Goal: Check status: Check status

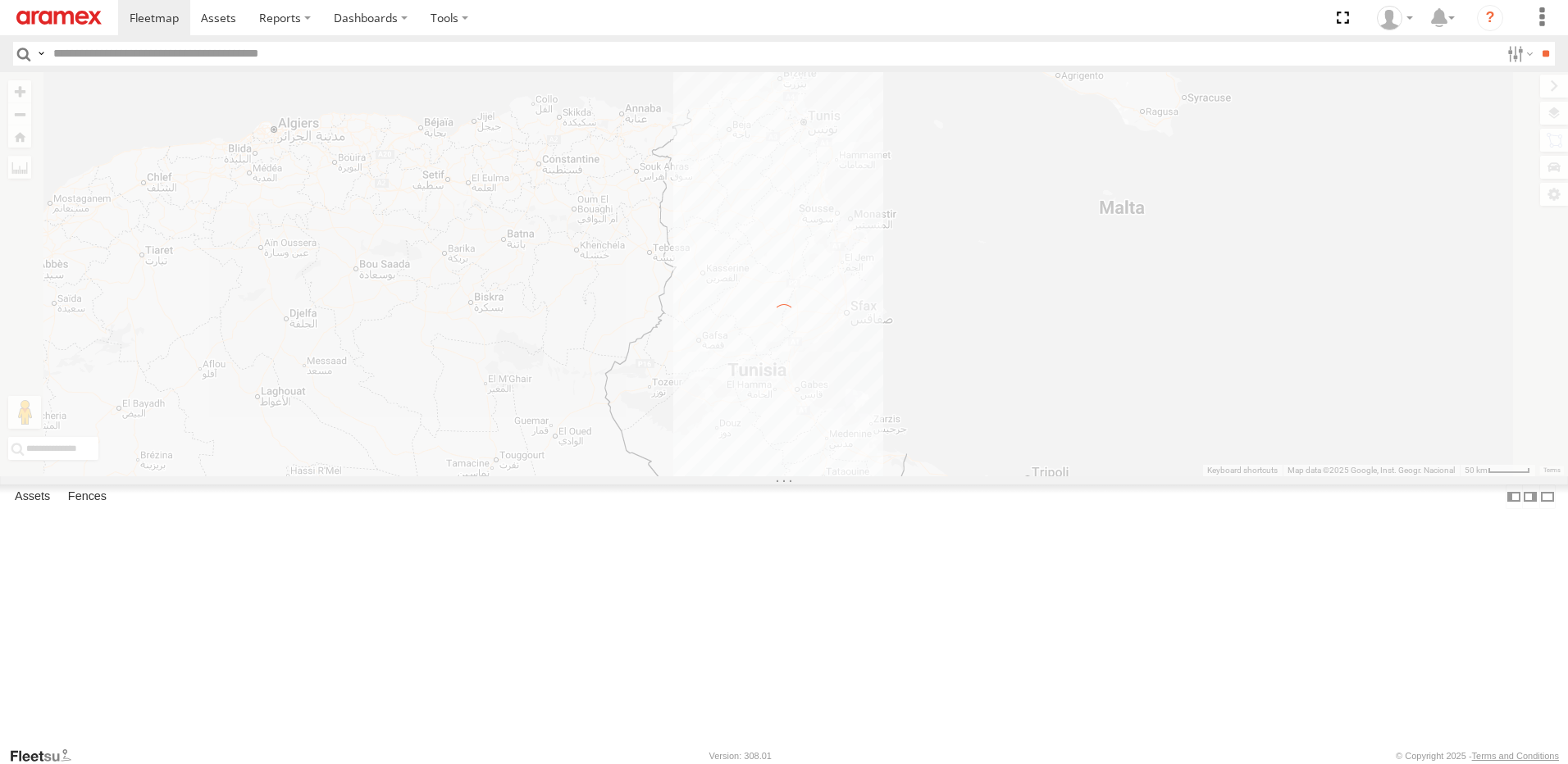
click at [74, 21] on img at bounding box center [59, 17] width 86 height 14
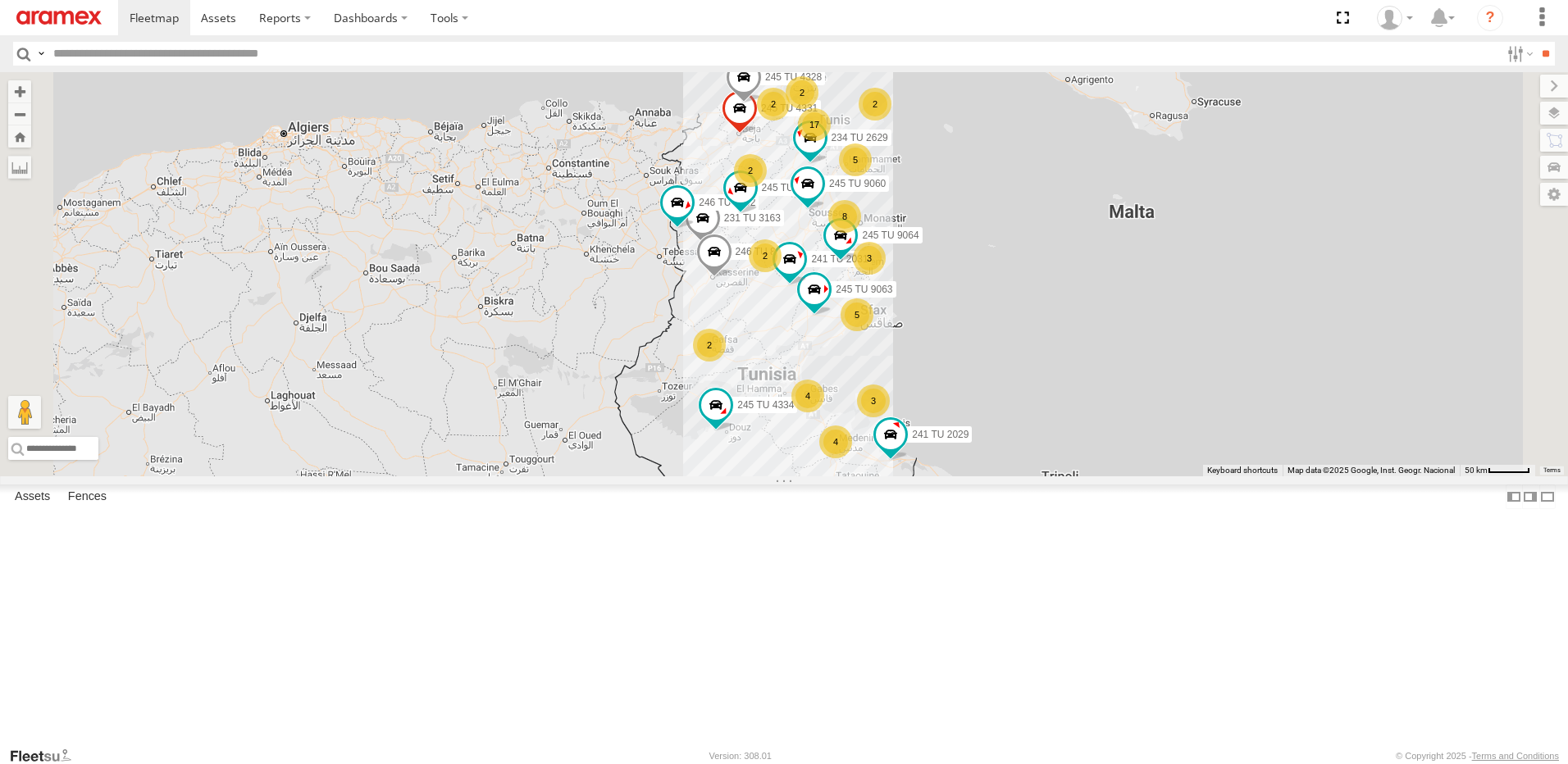
click at [874, 331] on div "5" at bounding box center [857, 315] width 33 height 33
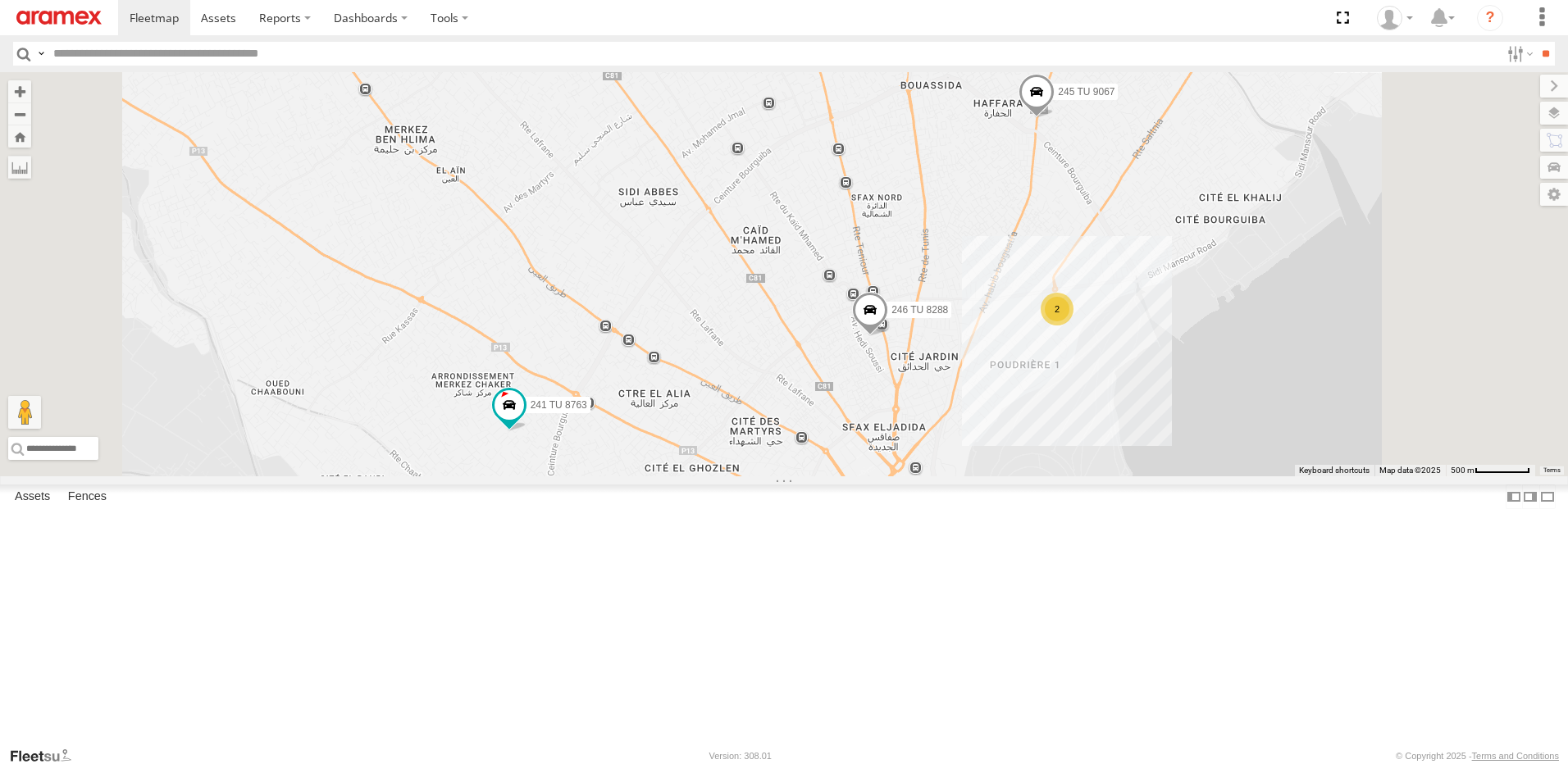
click at [1055, 118] on span at bounding box center [1036, 96] width 36 height 44
click at [1138, 276] on div "241 TU 2029 245 TU 4334 245 TU 4331 231 TU 3163 246 TU 8282 245 TU 9063 234 TU …" at bounding box center [784, 274] width 1568 height 405
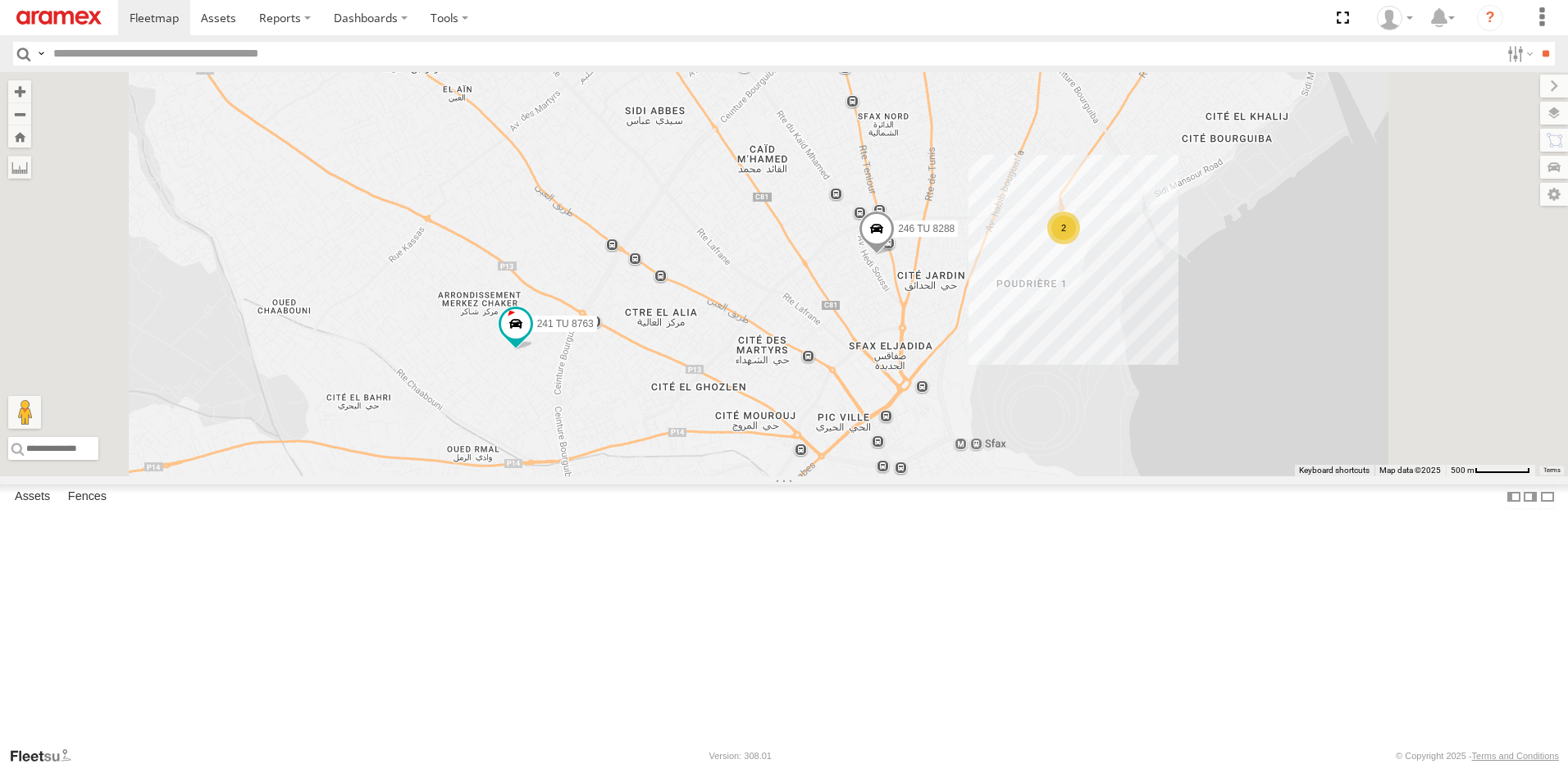
drag, startPoint x: 942, startPoint y: 483, endPoint x: 949, endPoint y: 393, distance: 90.3
click at [949, 393] on div "241 TU 2029 245 TU 4334 245 TU 4331 231 TU 3163 246 TU 8282 245 TU 9063 234 TU …" at bounding box center [784, 274] width 1568 height 405
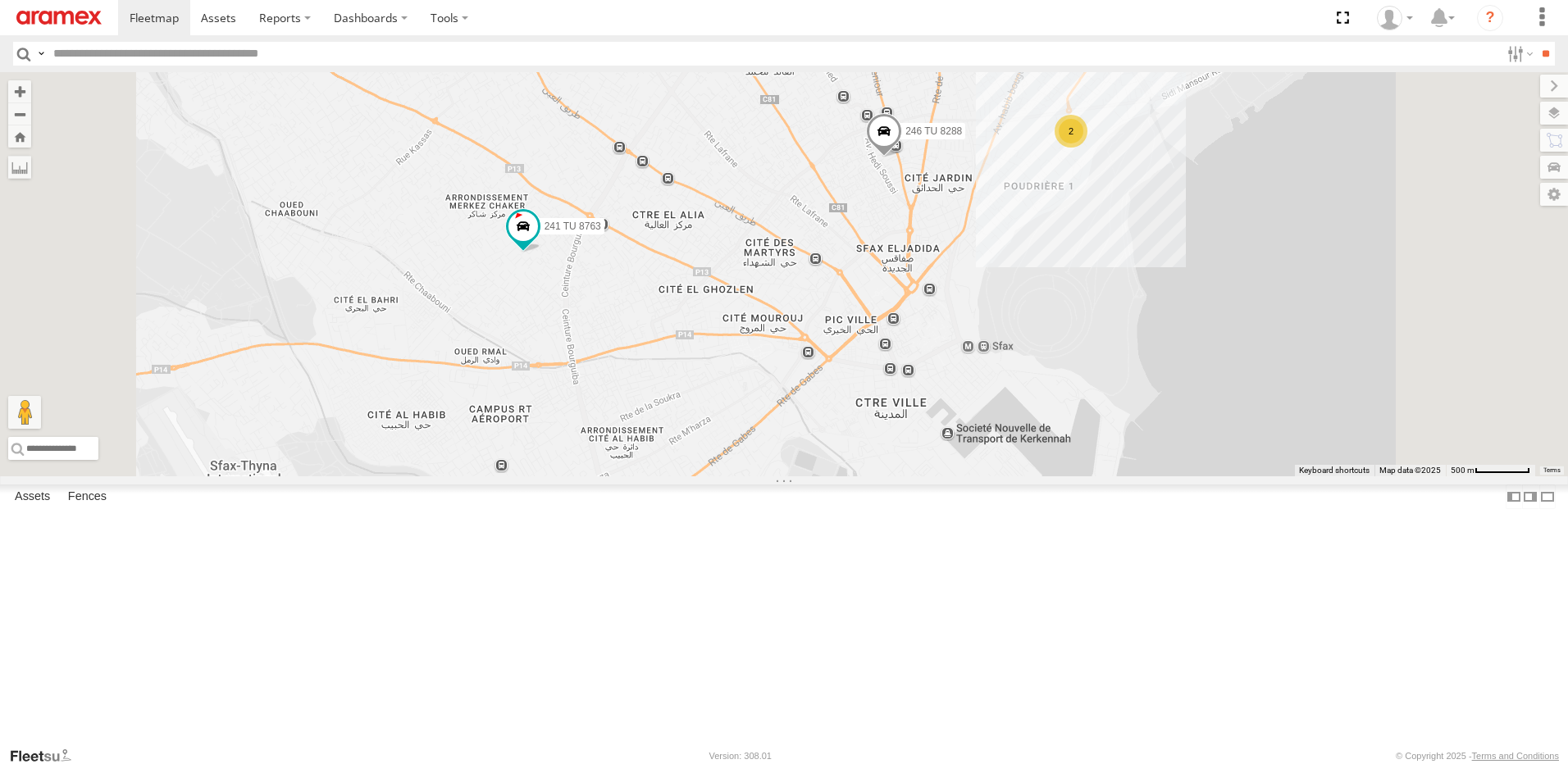
click at [902, 157] on span at bounding box center [883, 135] width 36 height 44
click at [1049, 358] on div "241 TU 2029 245 TU 4334 245 TU 4331 231 TU 3163 246 TU 8282 245 TU 9063 234 TU …" at bounding box center [784, 274] width 1568 height 405
click at [538, 241] on span at bounding box center [523, 226] width 29 height 29
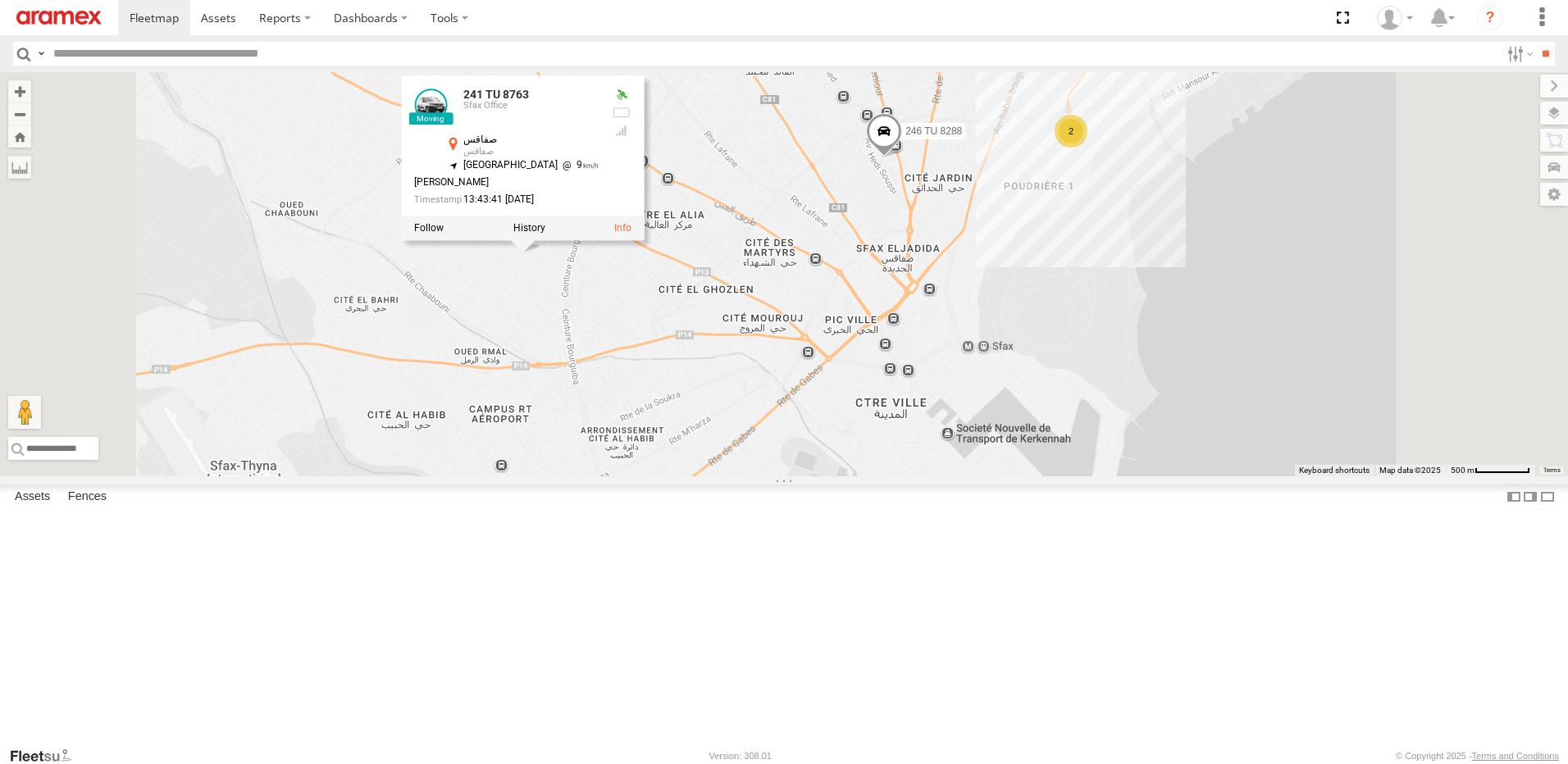
click at [763, 422] on div "241 TU 2029 245 TU 4334 245 TU 4331 231 TU 3163 246 TU 8282 245 TU 9063 234 TU …" at bounding box center [784, 274] width 1568 height 405
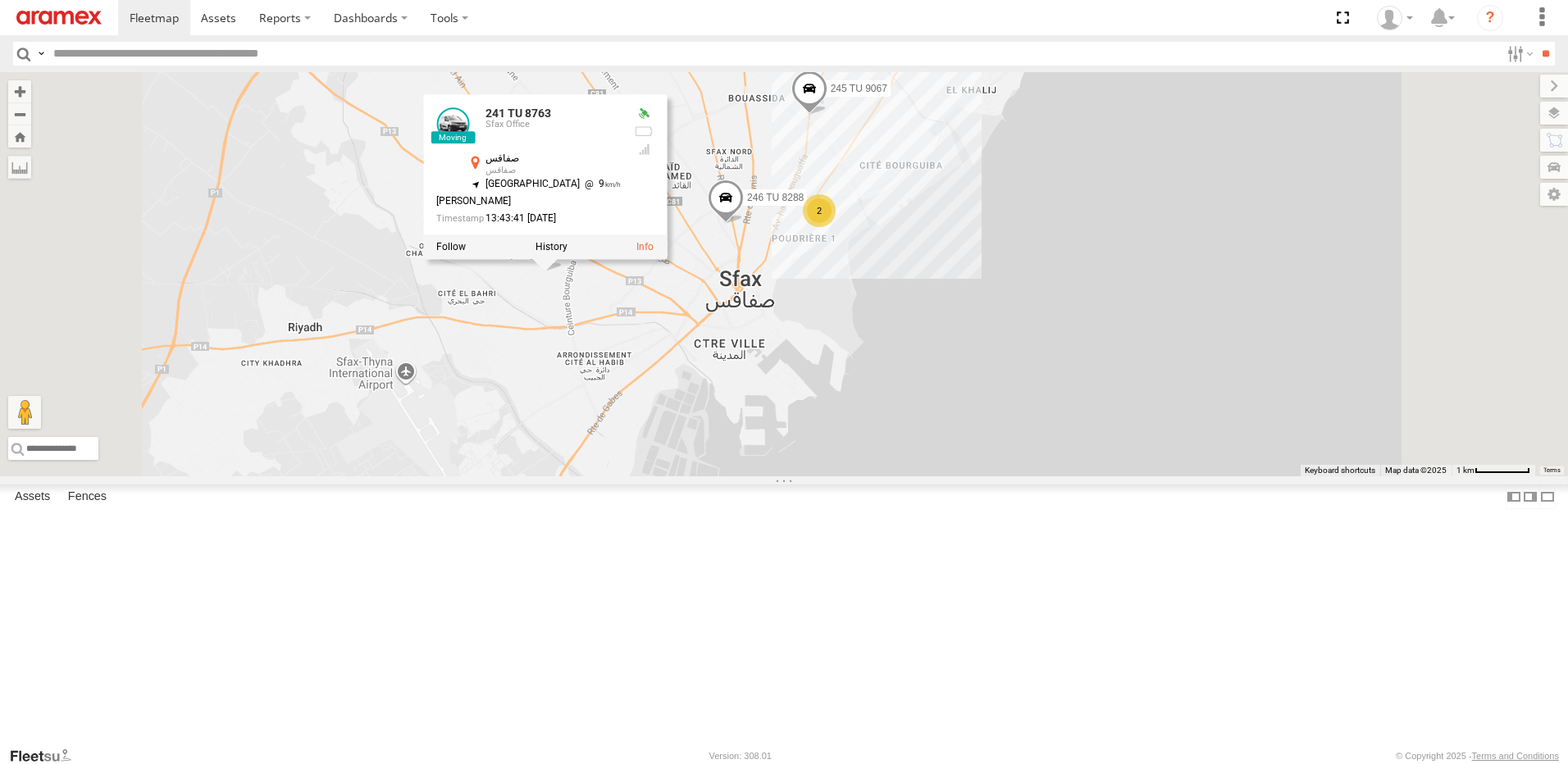
click at [752, 476] on div "241 TU 2029 245 TU 4334 245 TU 4331 231 TU 3163 246 TU 8282 245 TU 9063 234 TU …" at bounding box center [784, 274] width 1568 height 405
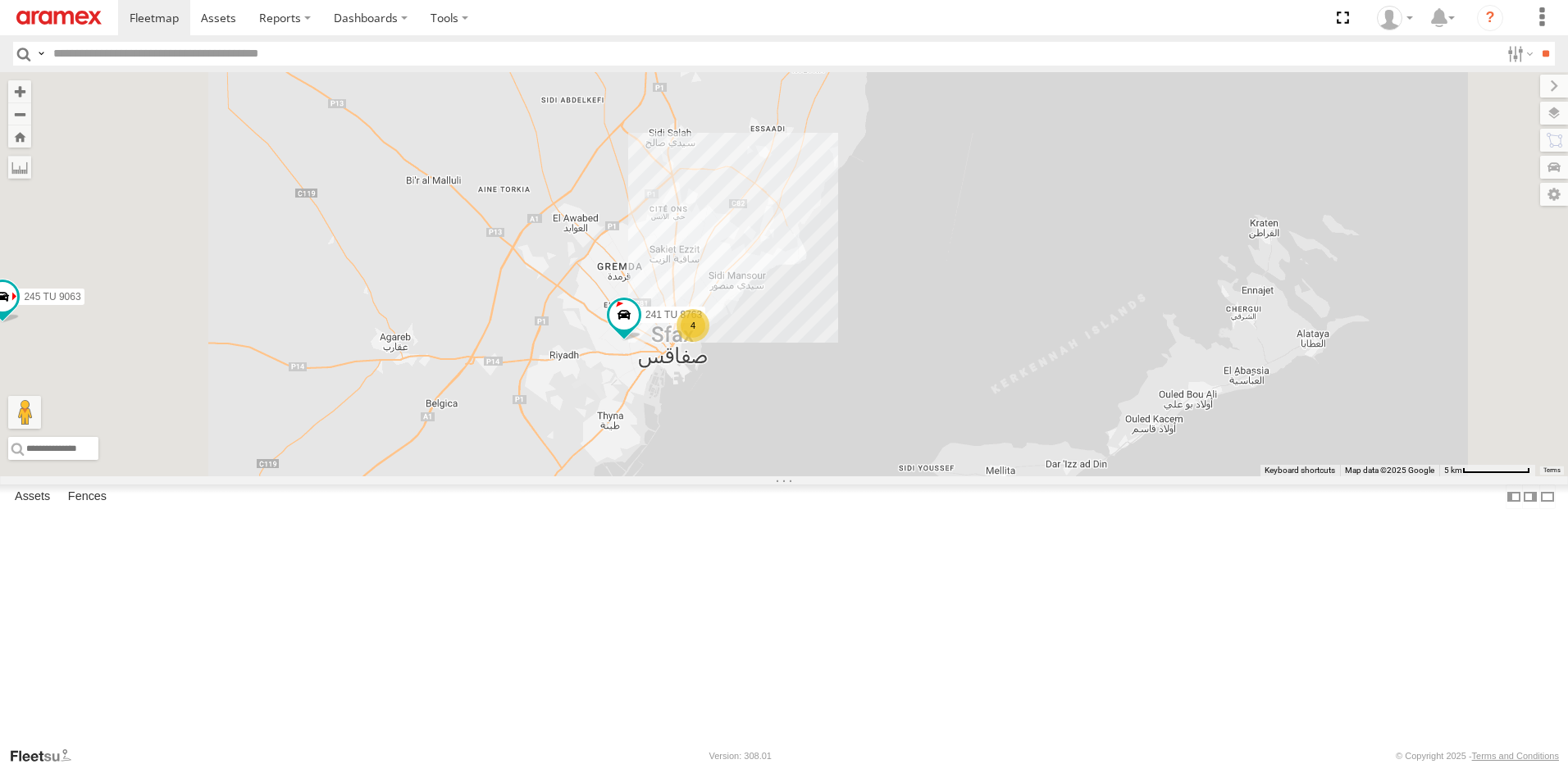
drag, startPoint x: 692, startPoint y: 604, endPoint x: 806, endPoint y: 525, distance: 138.7
click at [803, 476] on div "241 TU 2029 245 TU 4334 245 TU 4331 231 TU 3163 246 TU 8282 245 TU 9063 234 TU …" at bounding box center [784, 274] width 1568 height 405
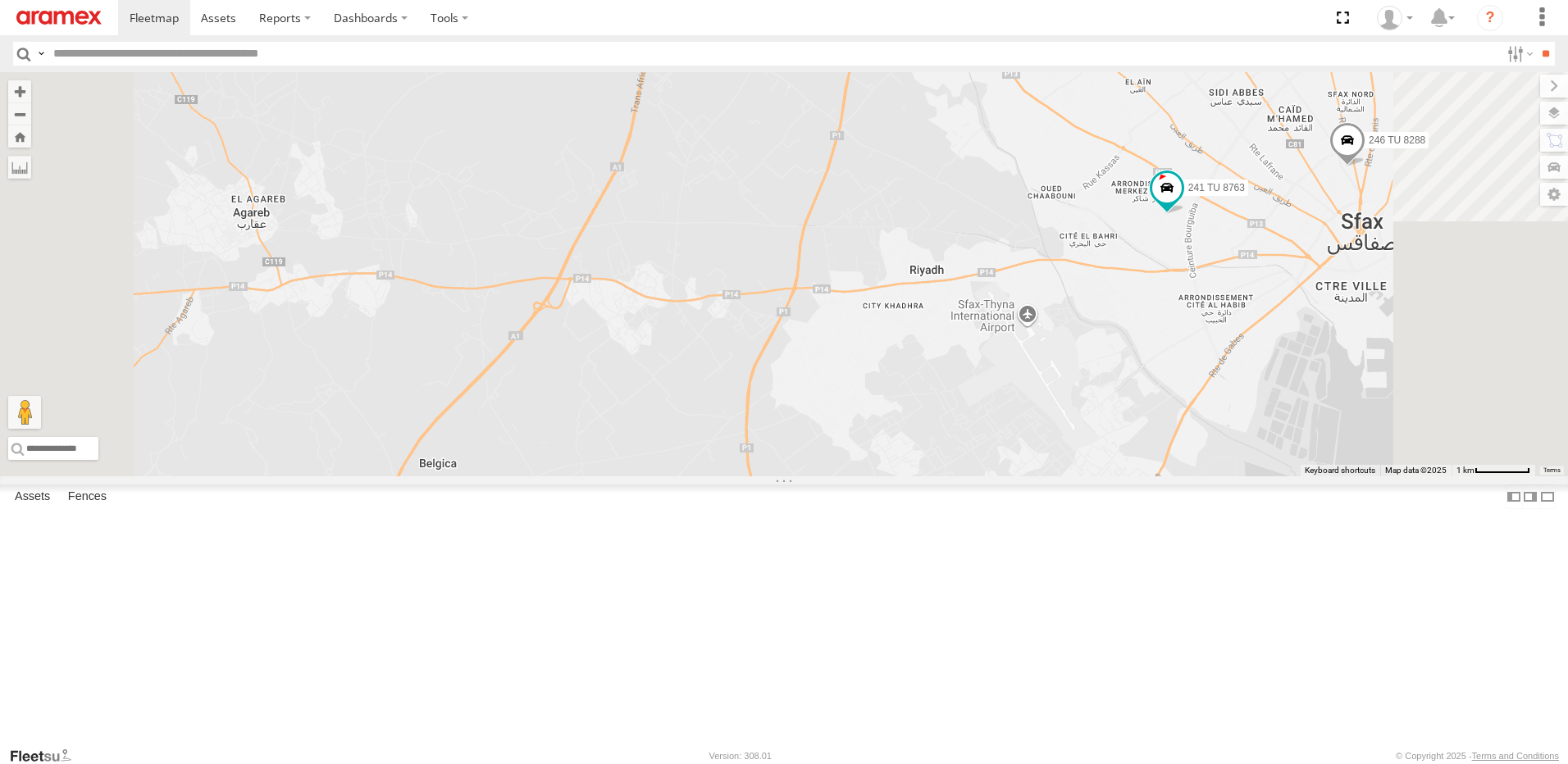
drag, startPoint x: 1501, startPoint y: 269, endPoint x: 1260, endPoint y: 282, distance: 241.4
click at [1264, 282] on div "241 TU 2029 245 TU 4334 245 TU 4331 231 TU 3163 246 TU 8282 245 TU 9063 234 TU …" at bounding box center [784, 274] width 1568 height 405
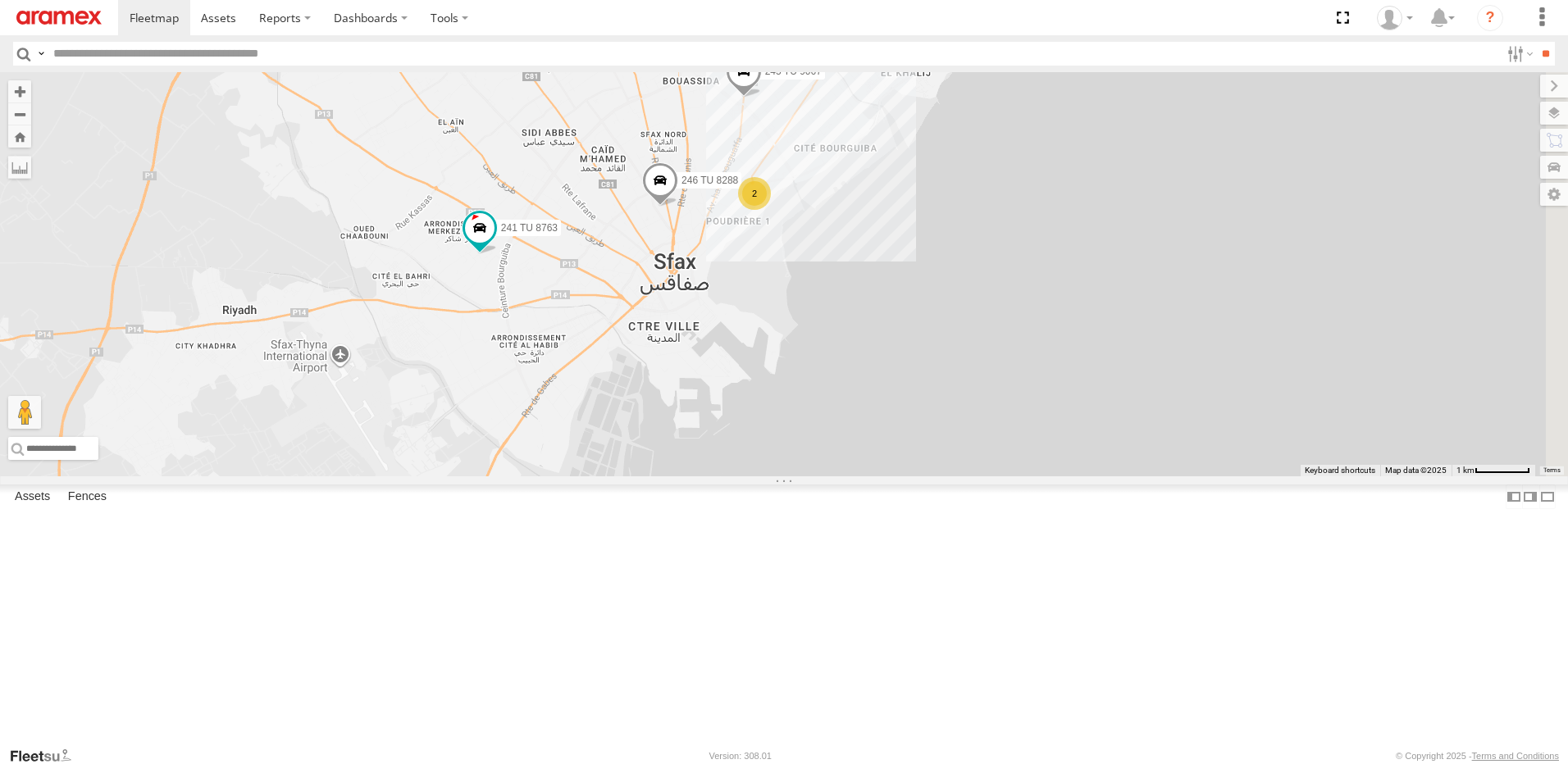
click at [678, 207] on span at bounding box center [659, 185] width 36 height 44
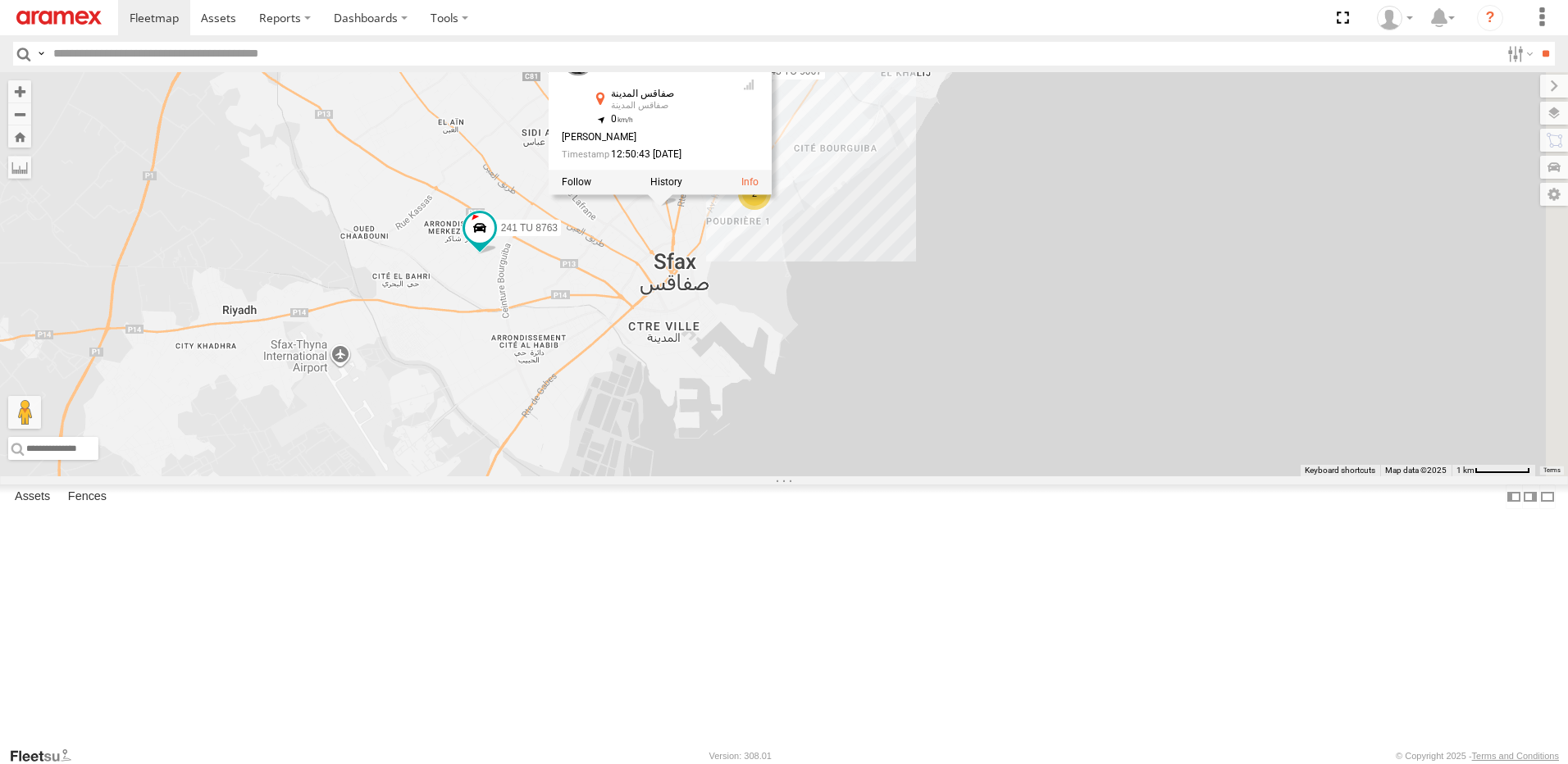
click at [772, 194] on div at bounding box center [659, 182] width 223 height 25
click at [682, 188] on label at bounding box center [666, 182] width 32 height 11
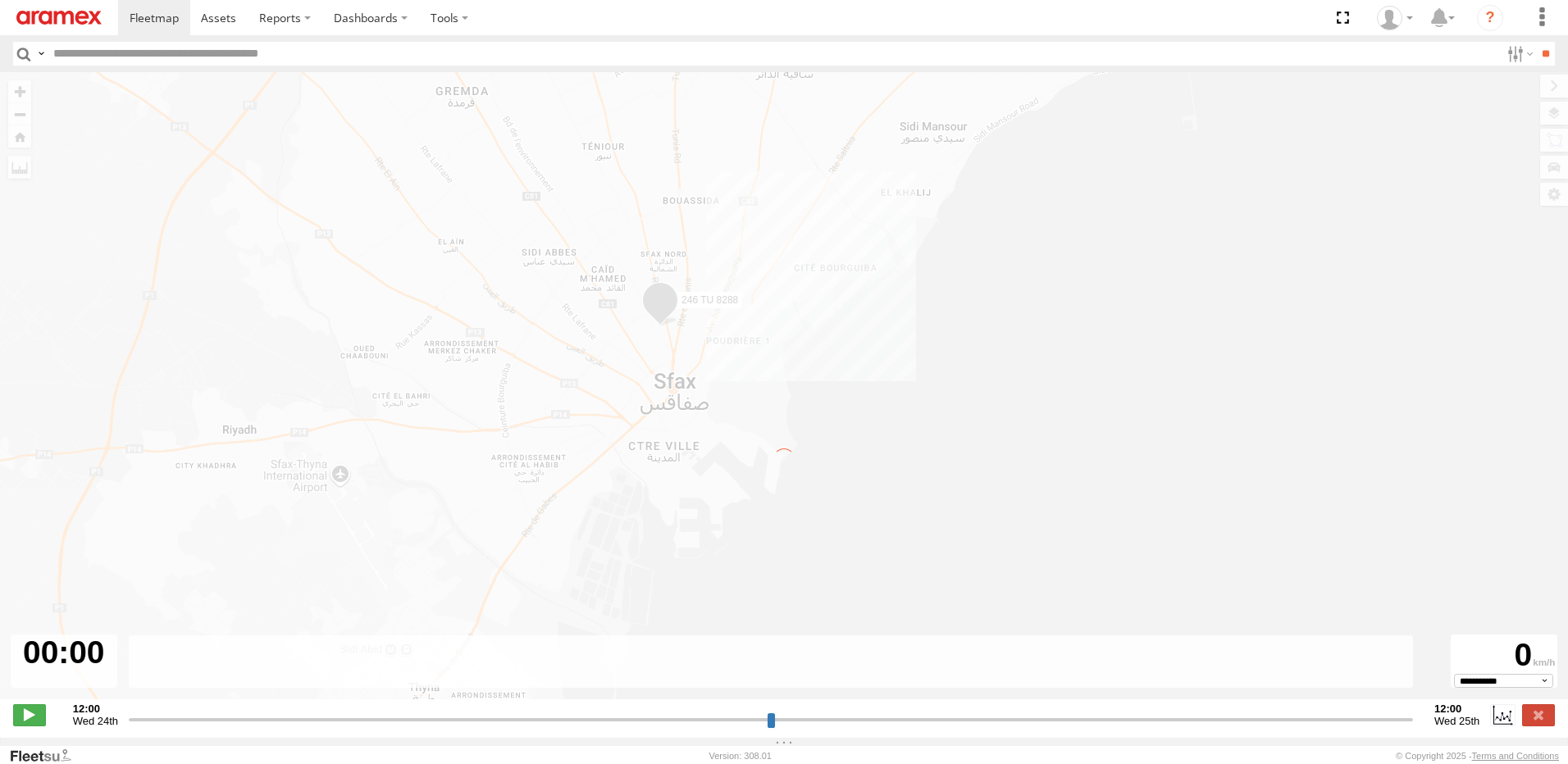
type input "**********"
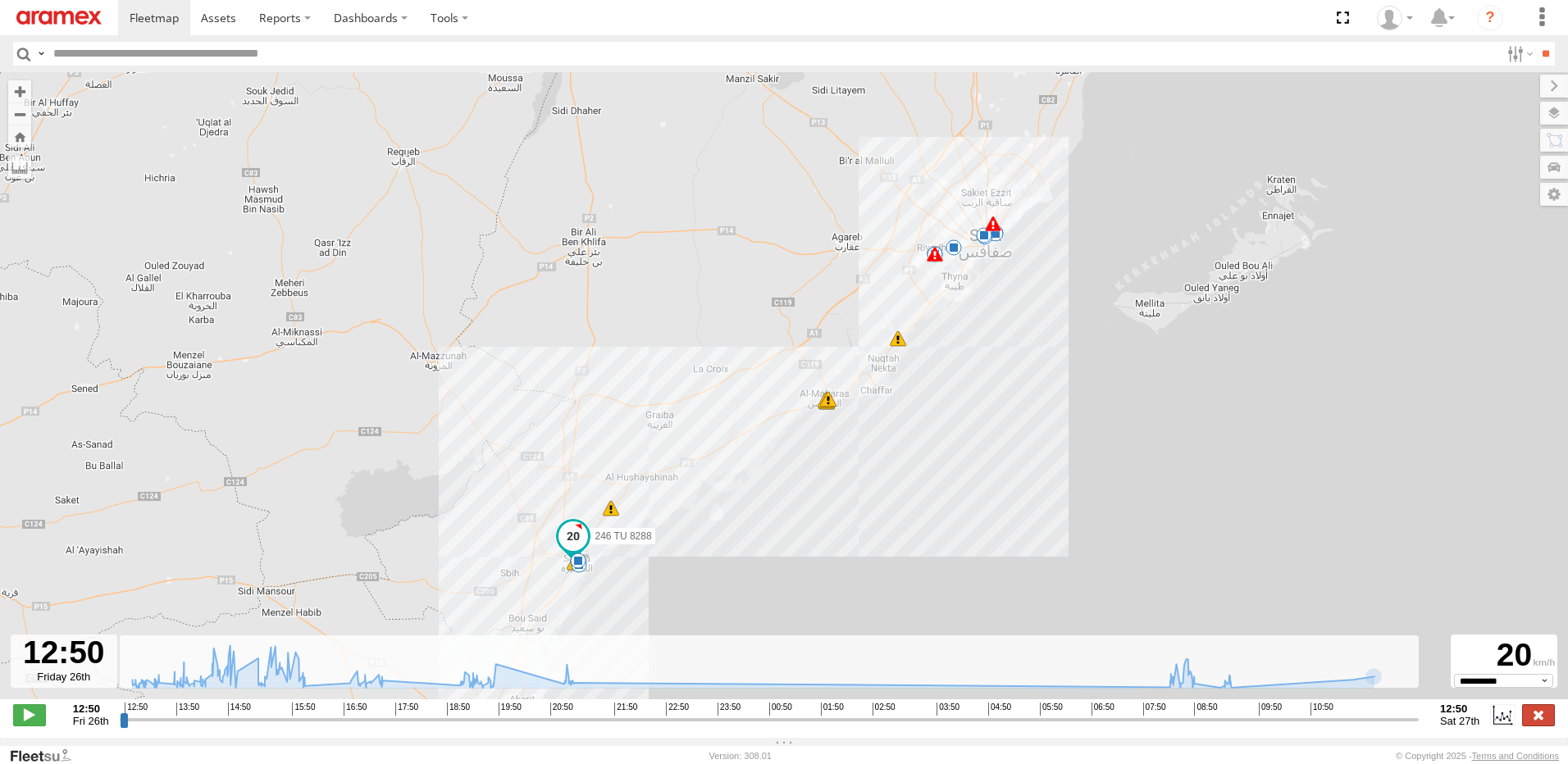
click at [1544, 725] on label at bounding box center [1539, 714] width 33 height 21
